Goal: Register for event/course

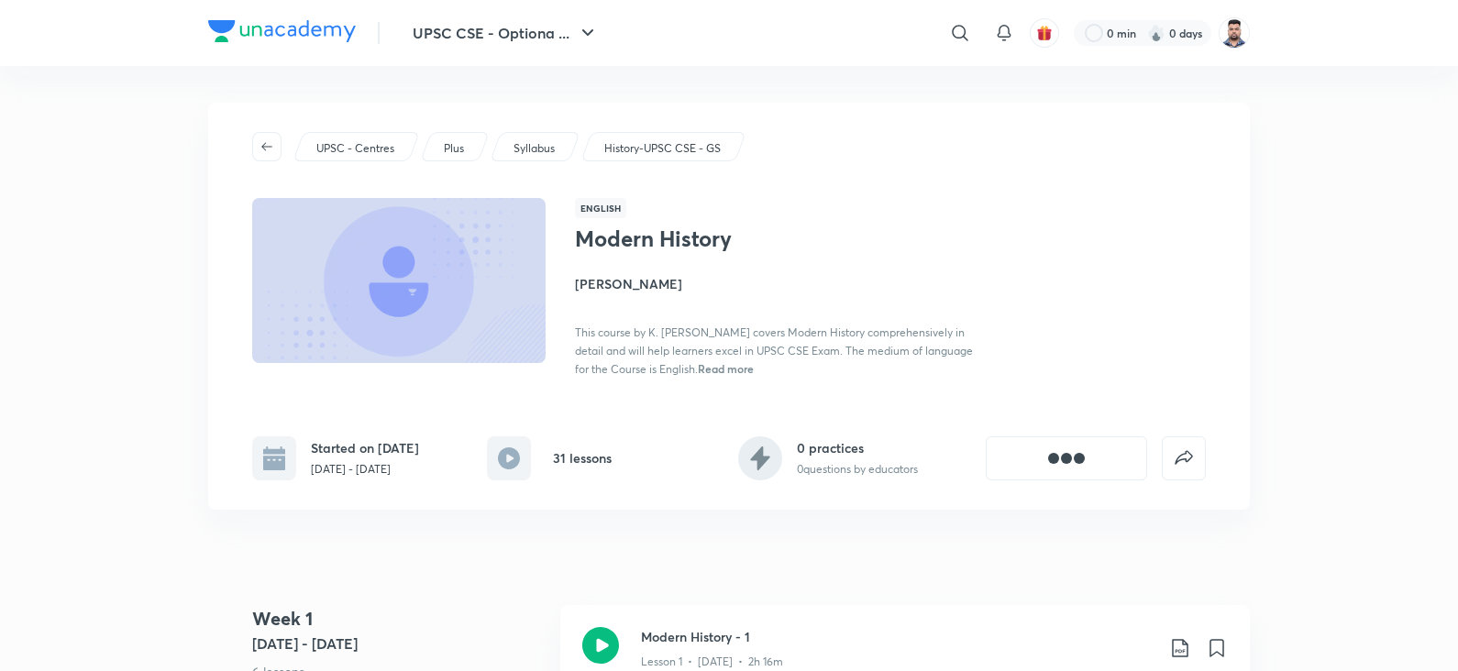
click at [1239, 17] on img at bounding box center [1234, 32] width 31 height 31
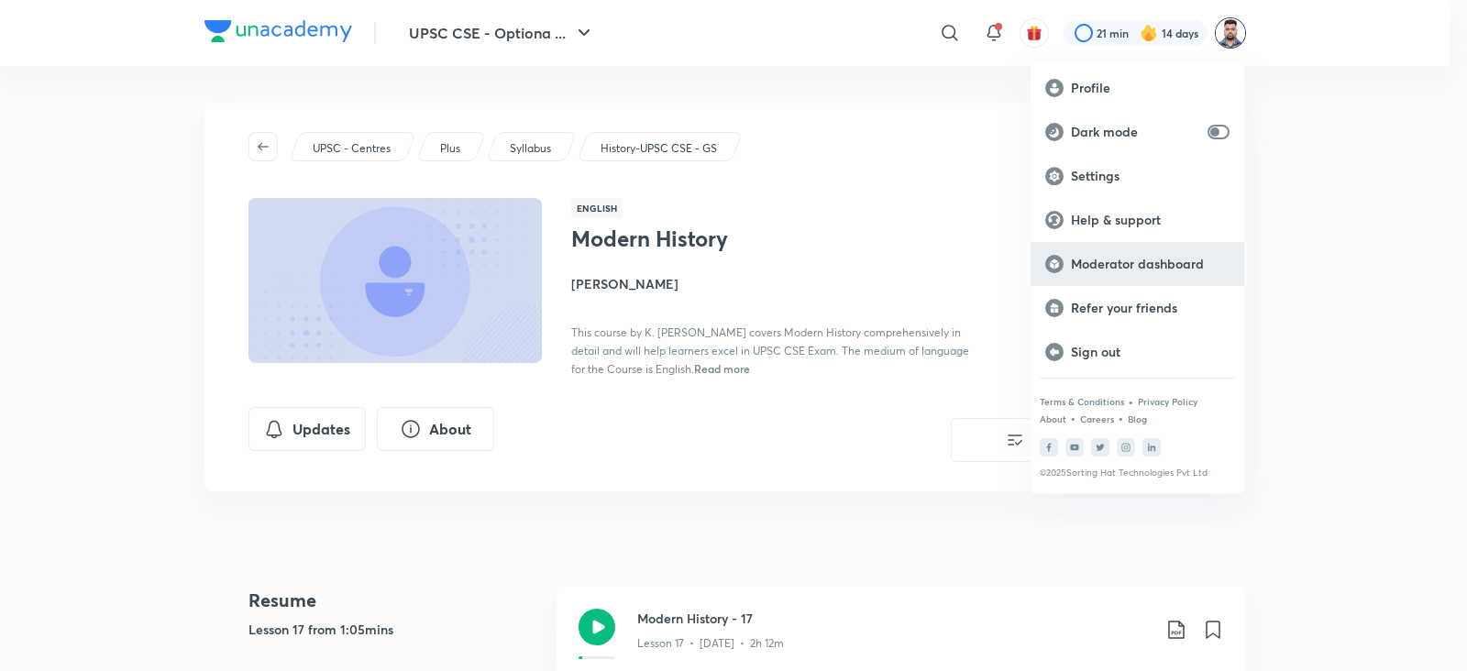
click at [1099, 268] on p "Moderator dashboard" at bounding box center [1150, 264] width 159 height 17
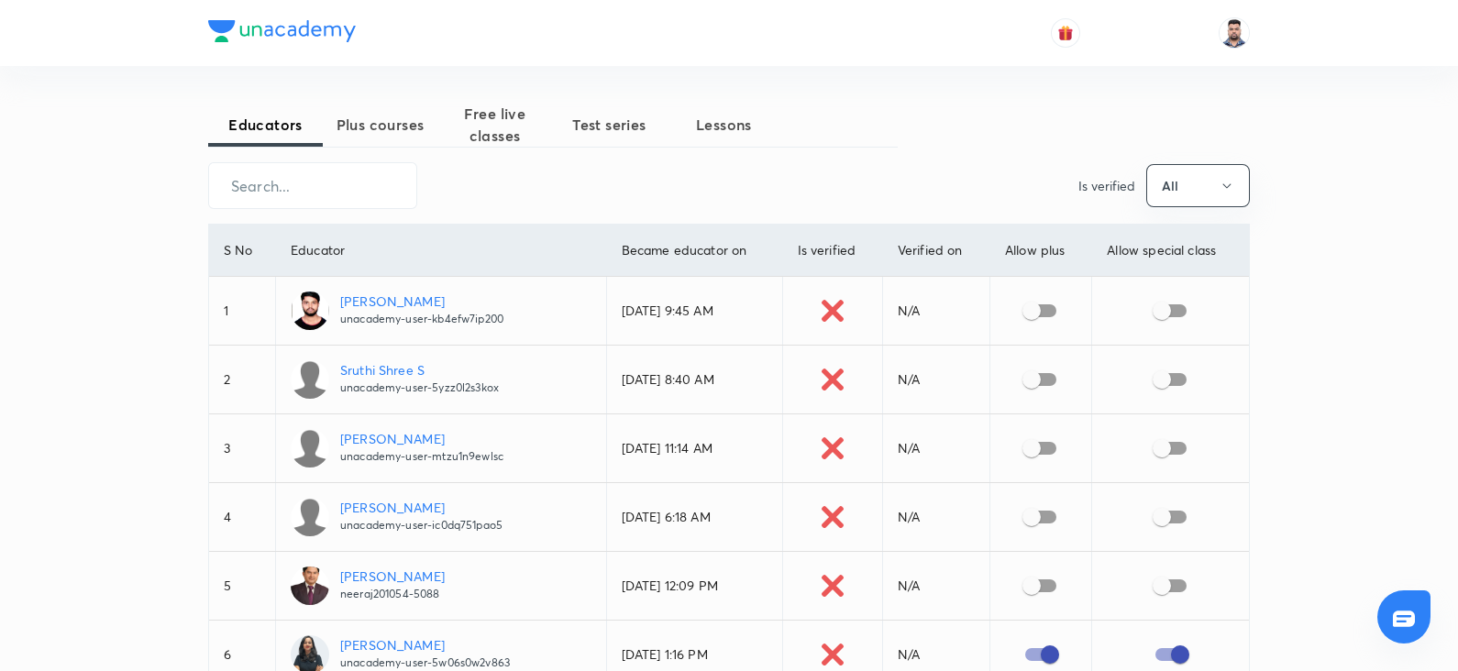
click at [769, 187] on div "​ Is verified All" at bounding box center [729, 185] width 1042 height 47
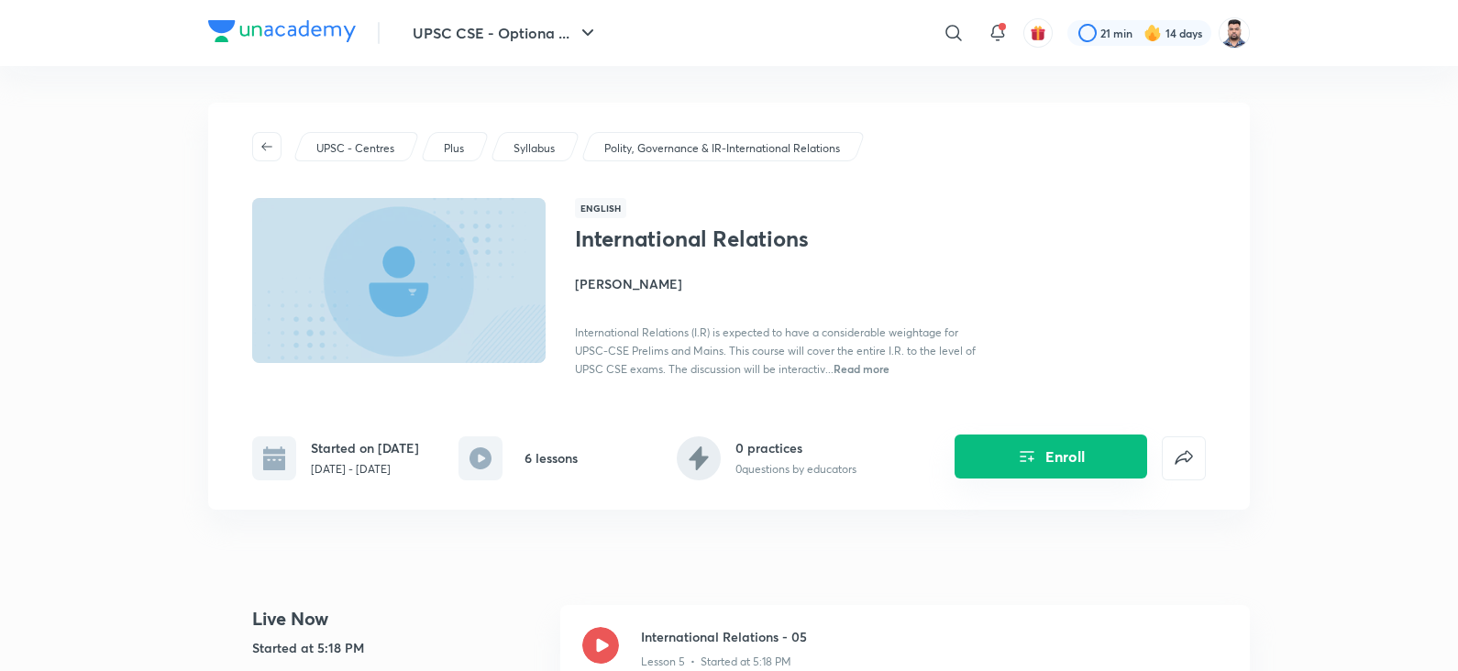
click at [1072, 451] on button "Enroll" at bounding box center [1051, 457] width 193 height 44
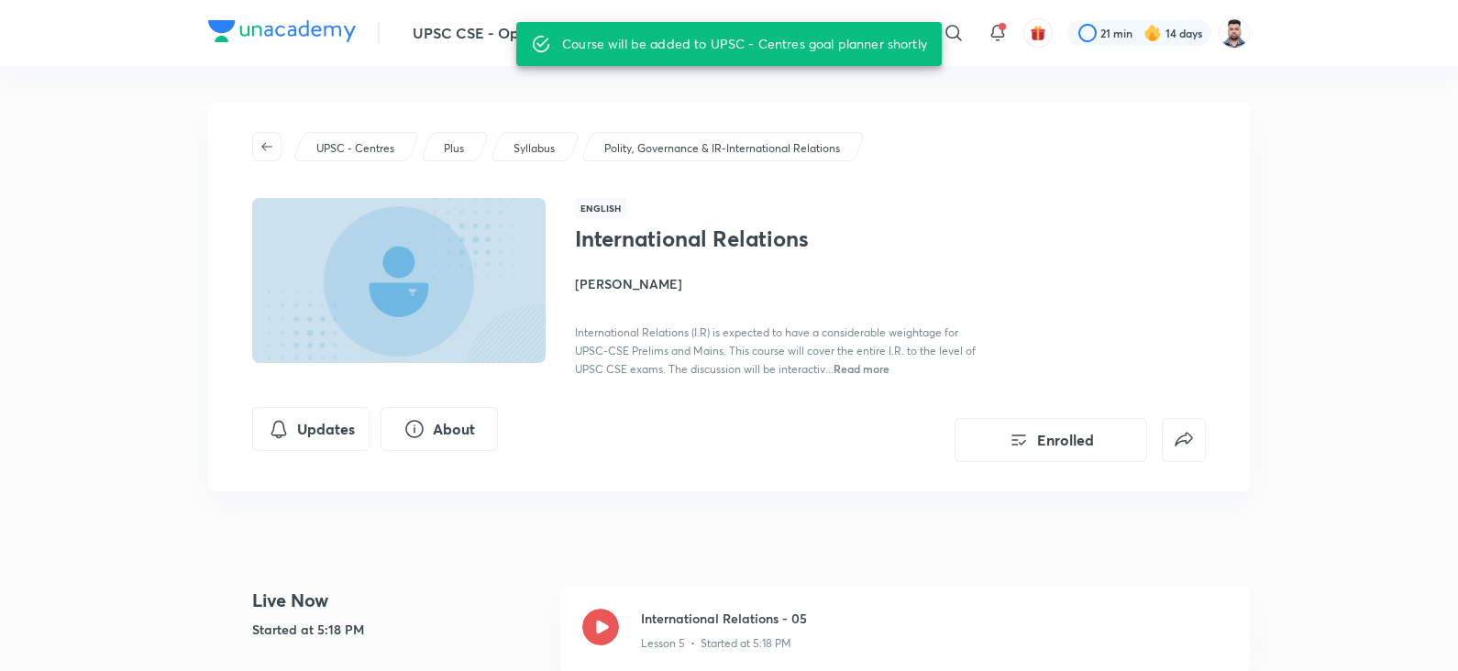
click at [864, 362] on span "Read more" at bounding box center [862, 368] width 56 height 15
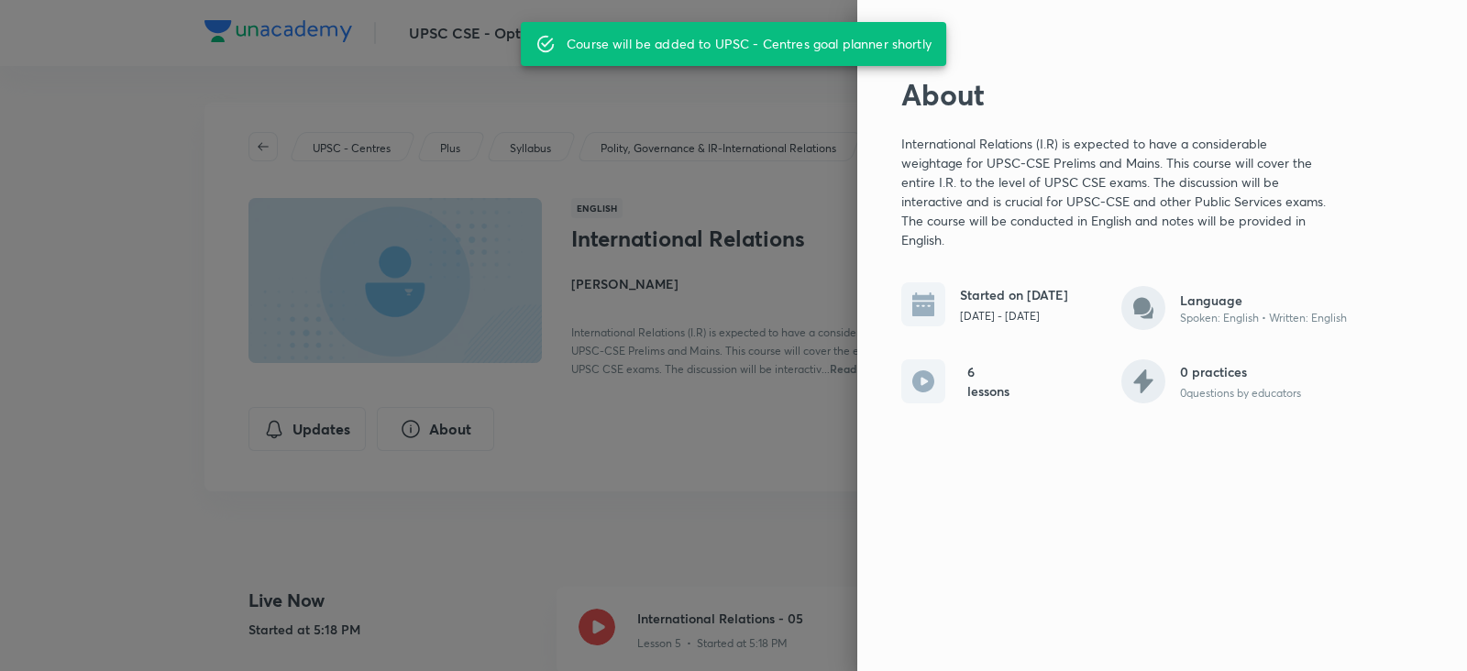
click at [782, 315] on div at bounding box center [733, 335] width 1467 height 671
